Goal: Book appointment/travel/reservation

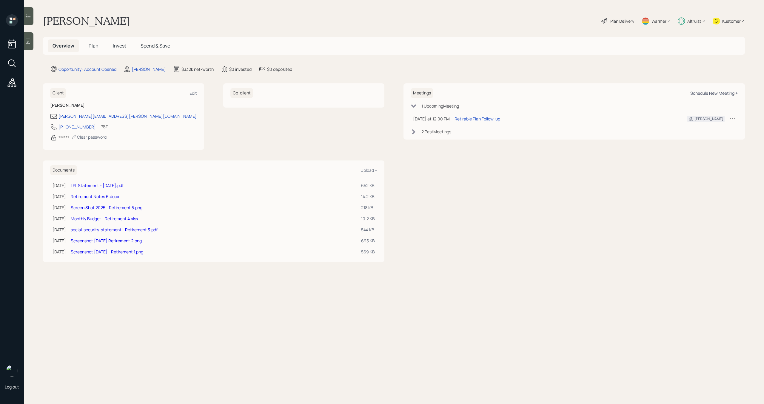
click at [701, 95] on div "Schedule New Meeting +" at bounding box center [713, 93] width 47 height 6
select select "bffa7908-1b2a-4c79-9bb6-f0ec9aed22d3"
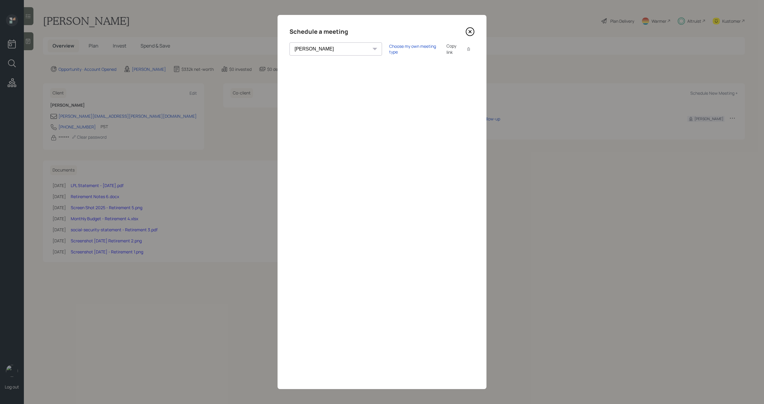
click at [467, 32] on icon at bounding box center [470, 31] width 9 height 9
